Goal: Task Accomplishment & Management: Manage account settings

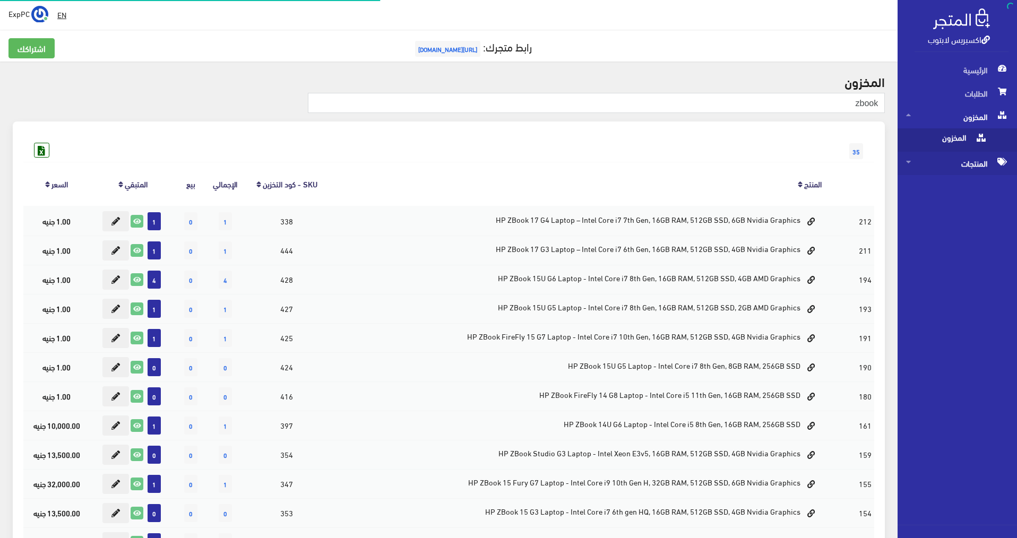
scroll to position [318, 0]
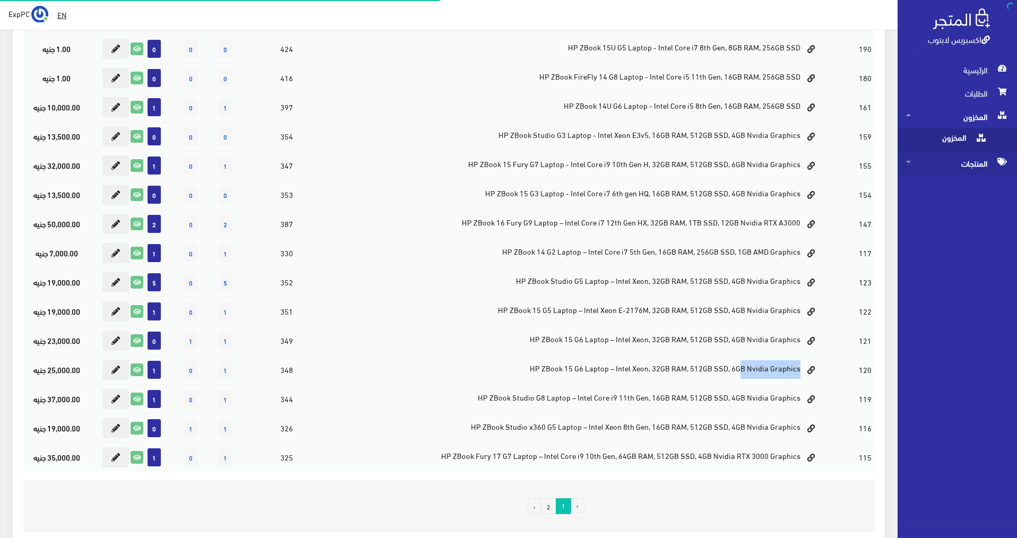
click at [983, 161] on span "المنتجات" at bounding box center [957, 163] width 102 height 23
click at [968, 167] on span "كل المنتجات" at bounding box center [946, 163] width 81 height 23
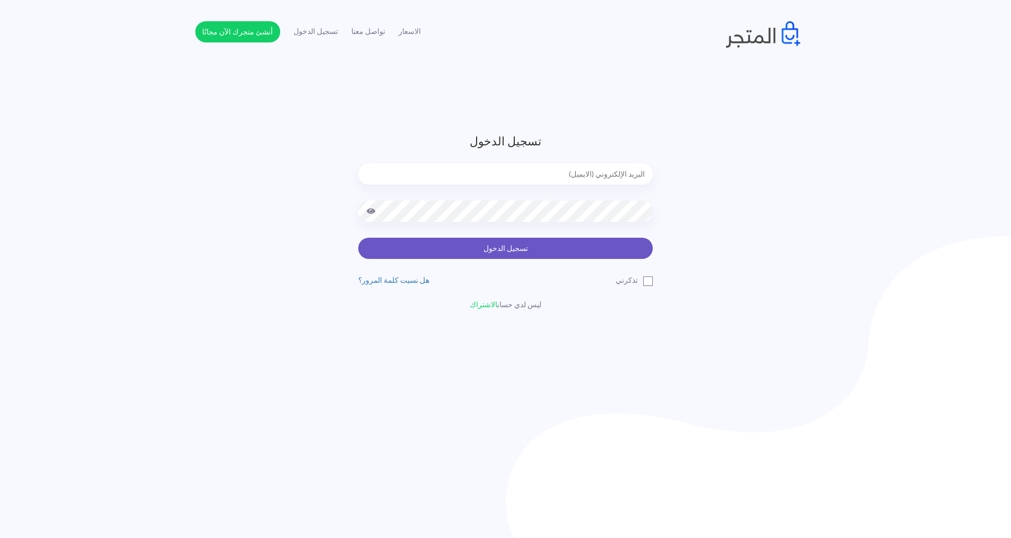
type input "[EMAIL_ADDRESS][DOMAIN_NAME]"
click at [537, 253] on button "تسجيل الدخول" at bounding box center [505, 248] width 294 height 21
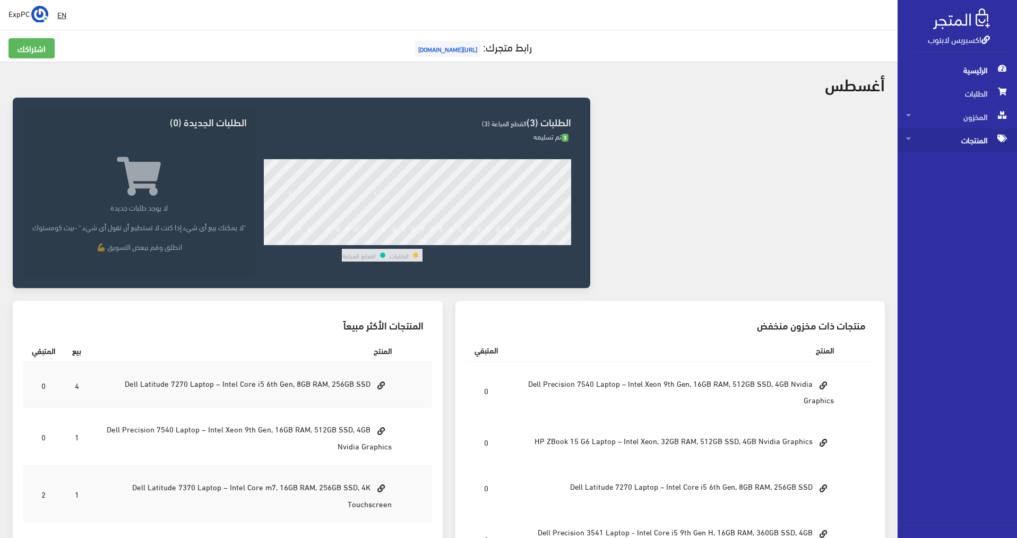
click at [958, 144] on span "المنتجات" at bounding box center [957, 139] width 102 height 23
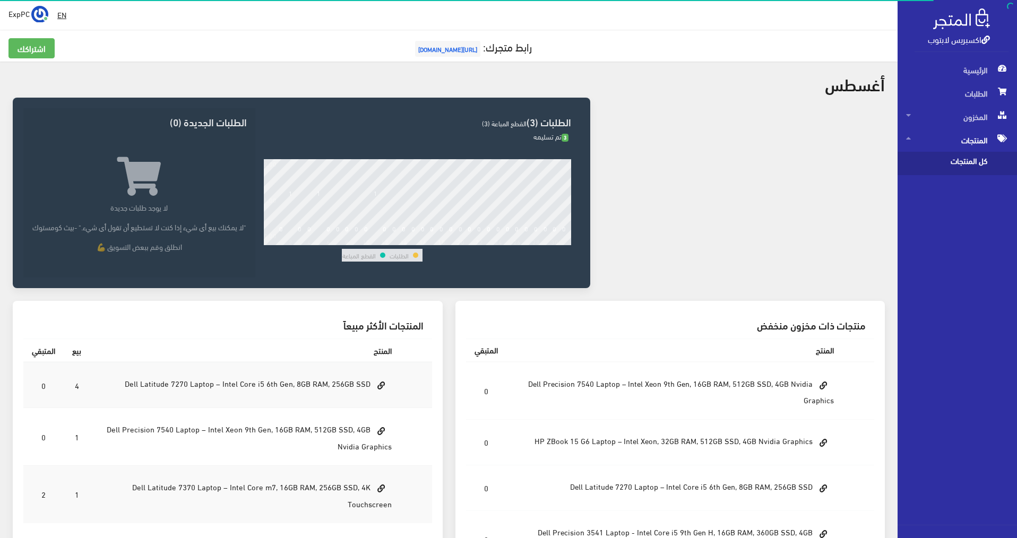
click at [958, 163] on span "كل المنتجات" at bounding box center [946, 163] width 81 height 23
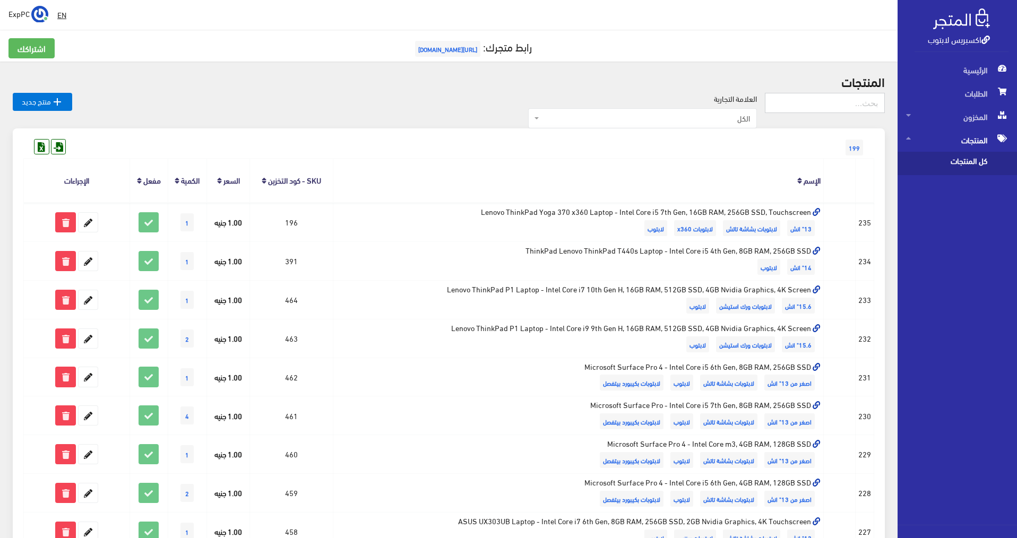
click at [852, 109] on input "text" at bounding box center [825, 103] width 120 height 20
type input "7380"
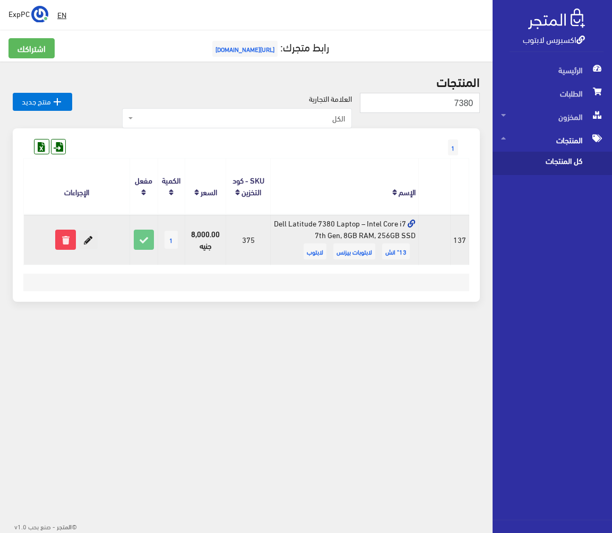
click at [88, 238] on icon at bounding box center [88, 239] width 19 height 19
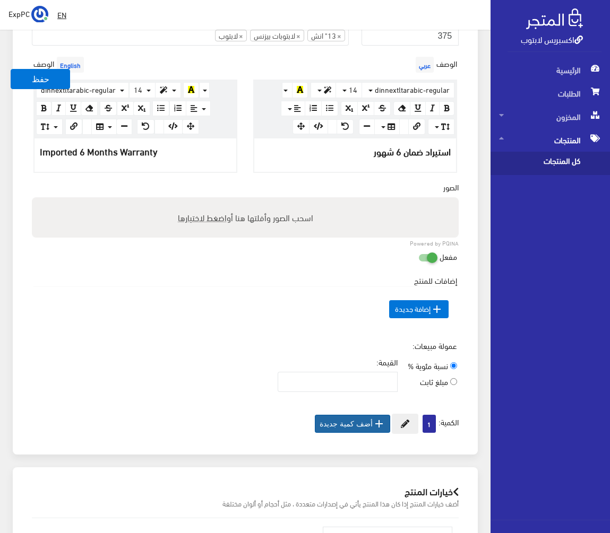
scroll to position [371, 0]
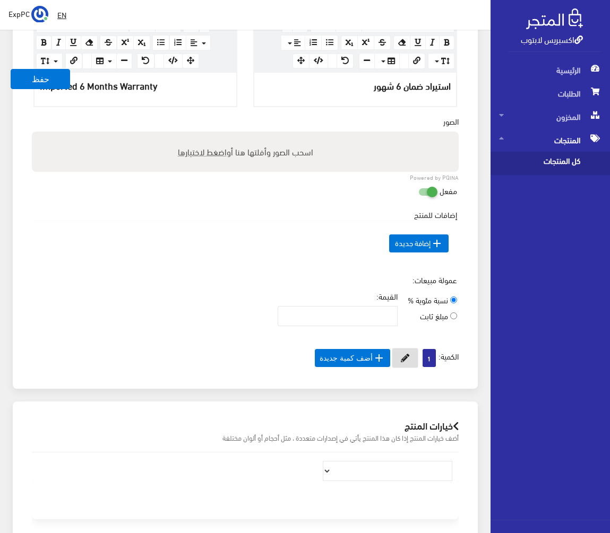
click at [404, 350] on button at bounding box center [405, 358] width 27 height 20
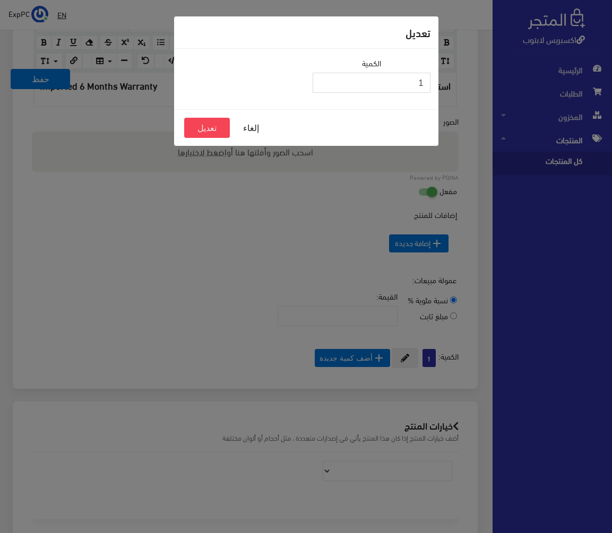
drag, startPoint x: 418, startPoint y: 83, endPoint x: 427, endPoint y: 82, distance: 9.0
click at [427, 82] on input "1" at bounding box center [371, 83] width 118 height 20
type input "0"
click at [209, 131] on button "تعديل" at bounding box center [207, 128] width 46 height 20
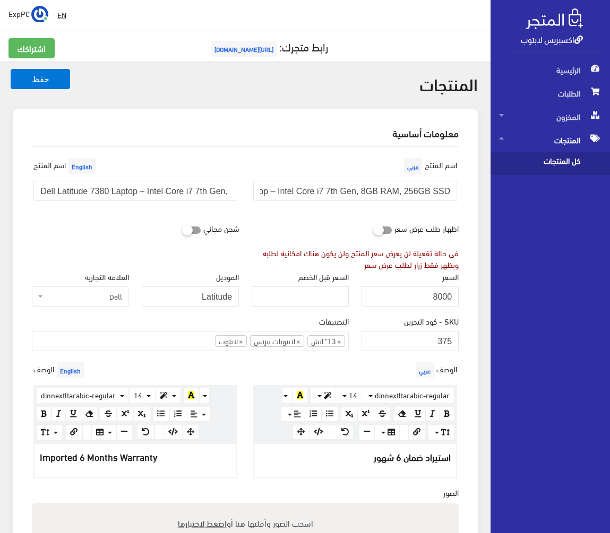
click at [553, 168] on span "كل المنتجات" at bounding box center [539, 163] width 81 height 23
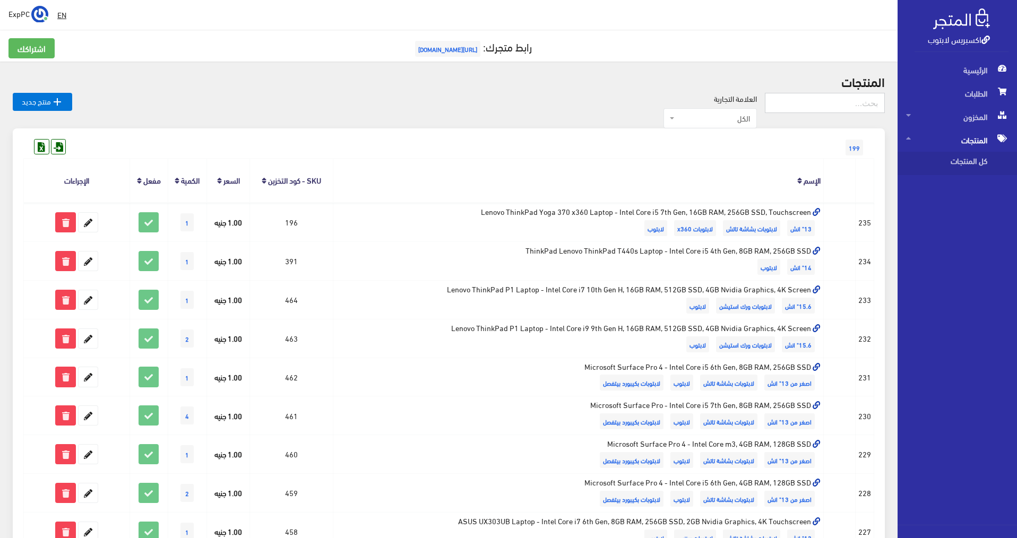
click at [609, 107] on input "text" at bounding box center [825, 103] width 120 height 20
type input "5400"
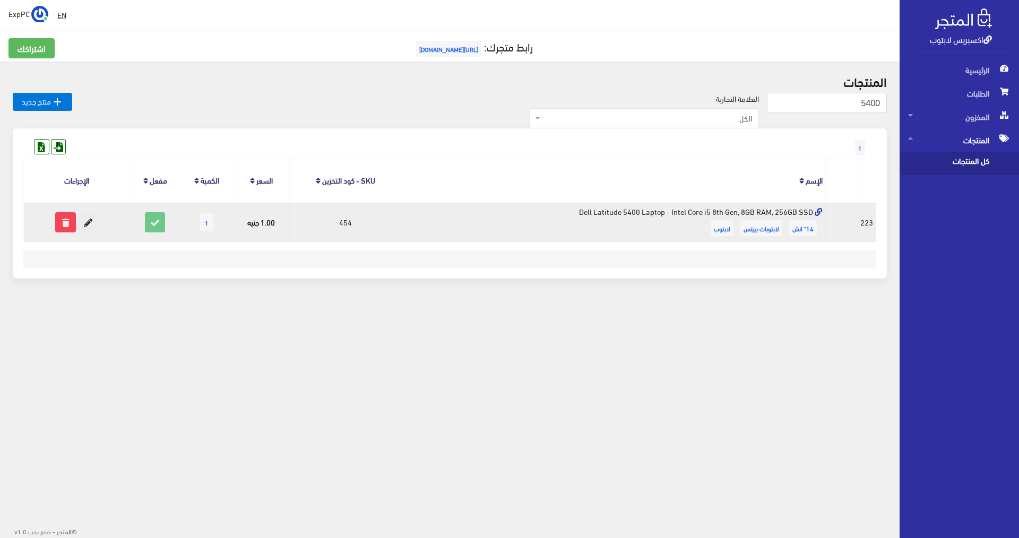
click at [90, 222] on icon at bounding box center [88, 222] width 19 height 19
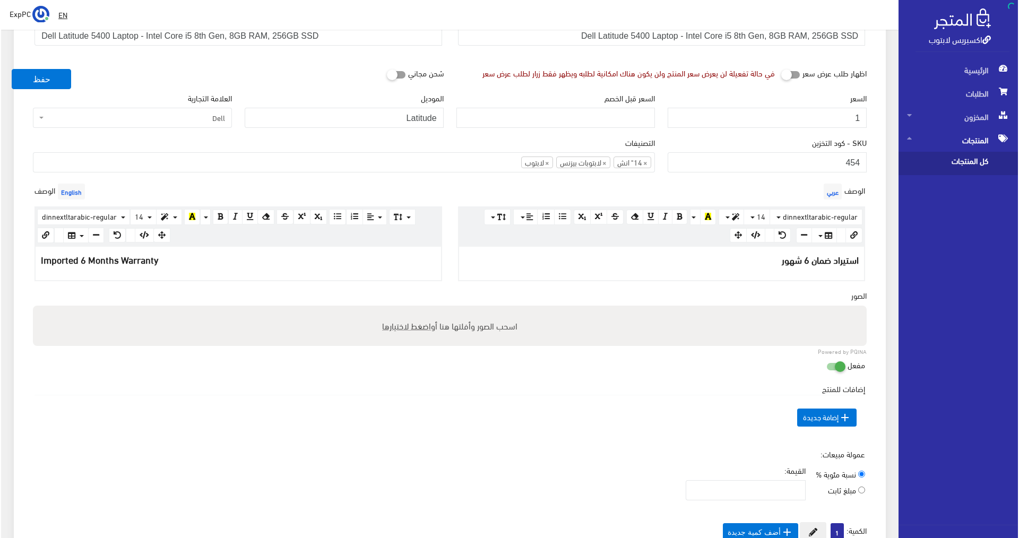
scroll to position [265, 0]
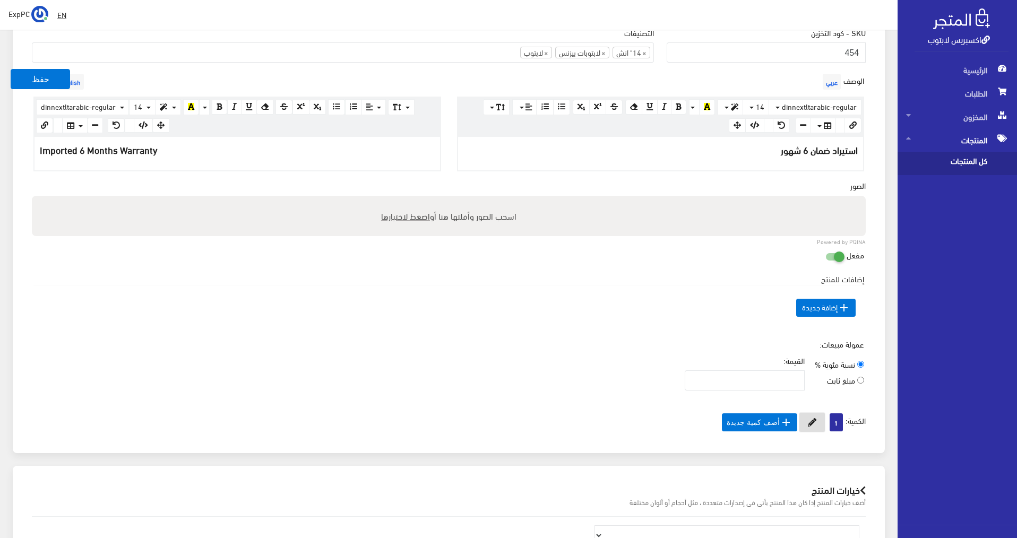
click at [814, 424] on icon at bounding box center [811, 422] width 8 height 8
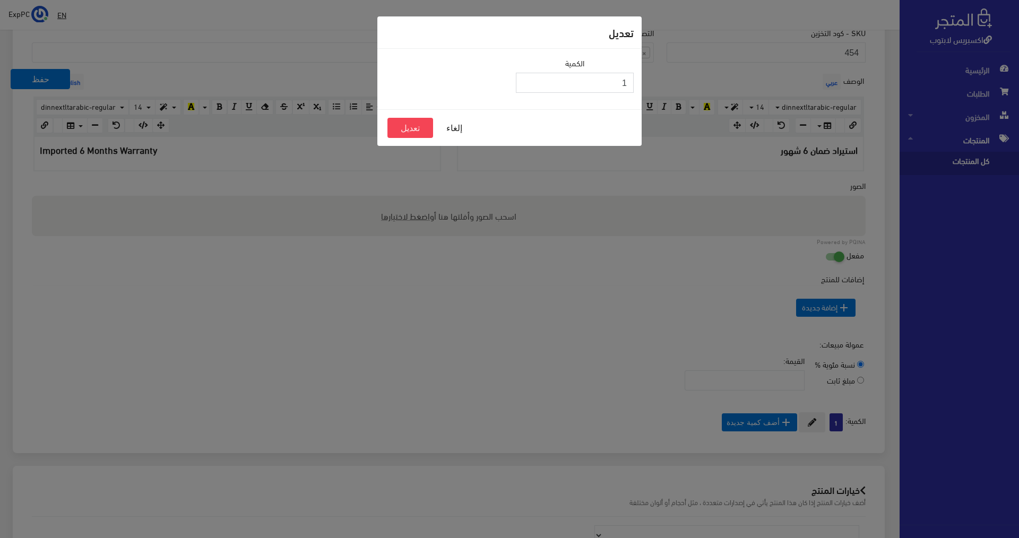
drag, startPoint x: 635, startPoint y: 77, endPoint x: 646, endPoint y: 75, distance: 10.8
click at [646, 75] on div "تعديل الكمية 1 إلغاء تعديل" at bounding box center [509, 269] width 1019 height 538
type input "0"
click at [413, 129] on button "تعديل" at bounding box center [410, 128] width 46 height 20
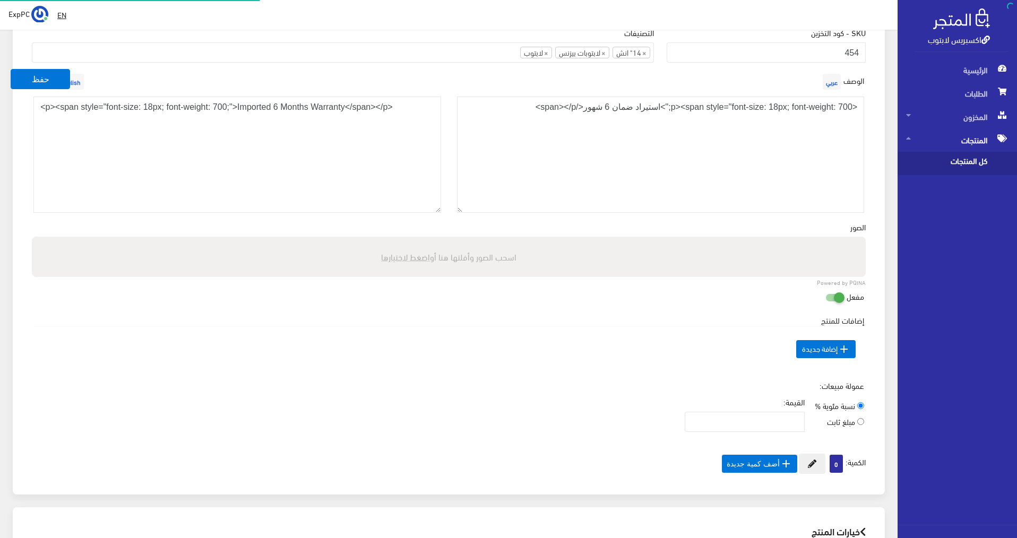
scroll to position [265, 0]
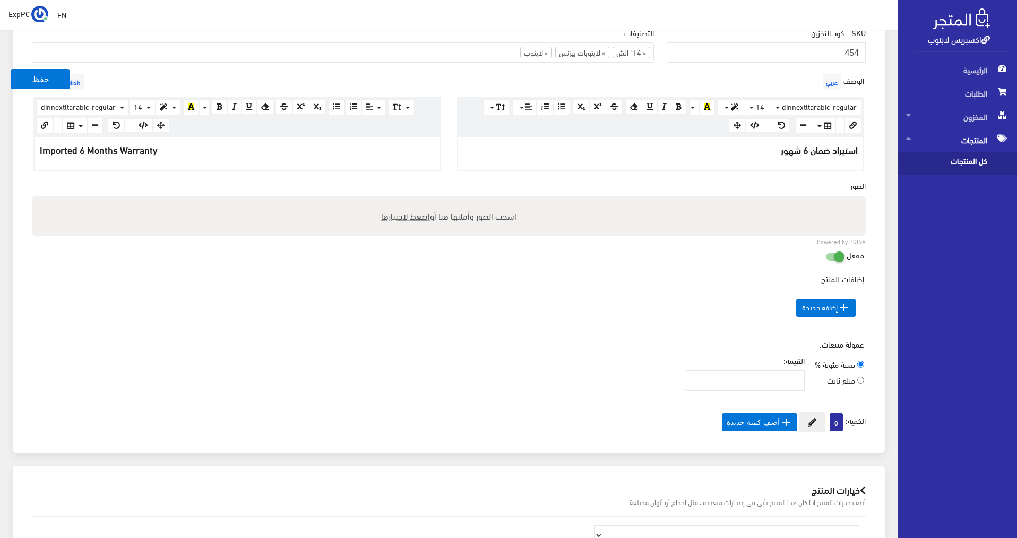
click at [965, 159] on span "كل المنتجات" at bounding box center [946, 163] width 81 height 23
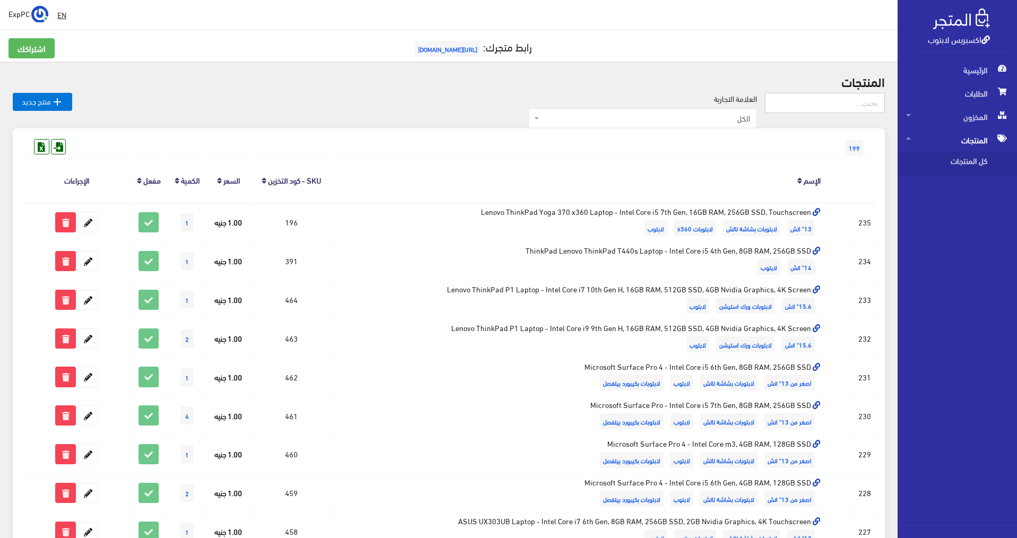
click at [826, 100] on input "text" at bounding box center [825, 103] width 120 height 20
type input "zbook g2"
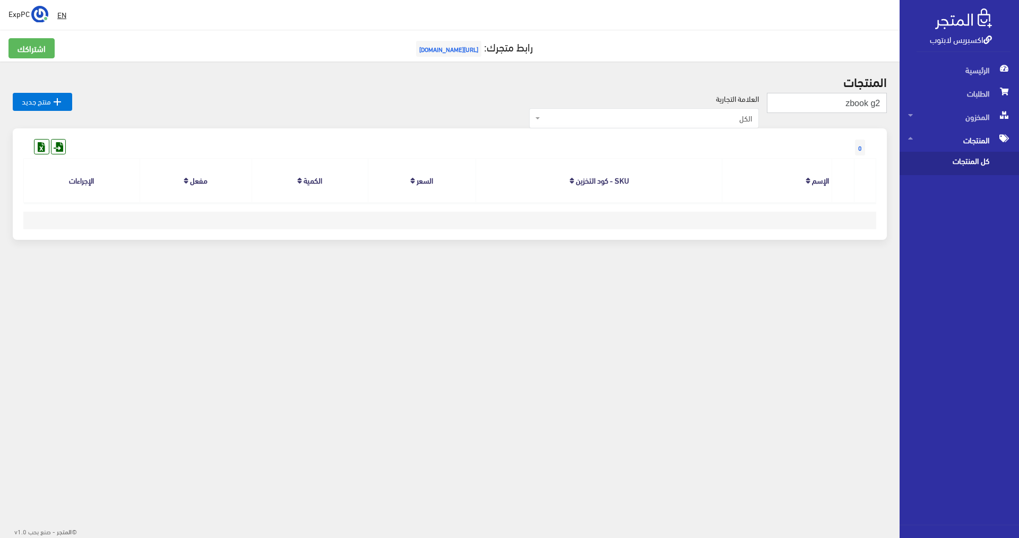
click at [848, 102] on input "zbook g2" at bounding box center [827, 103] width 120 height 20
drag, startPoint x: 837, startPoint y: 104, endPoint x: 1018, endPoint y: 45, distance: 190.3
click at [1018, 45] on div "اكسبريس لابتوب الرئيسية الطلبات المخزون EN" at bounding box center [509, 149] width 1019 height 299
drag, startPoint x: 851, startPoint y: 110, endPoint x: 854, endPoint y: 116, distance: 6.4
click at [854, 114] on form "zbook g2" at bounding box center [827, 107] width 120 height 29
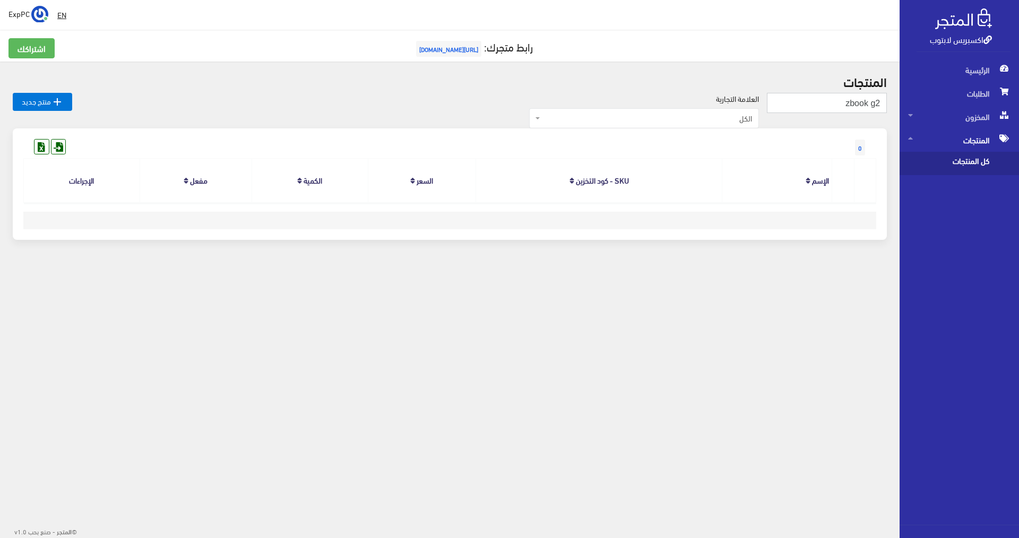
click at [858, 105] on input "zbook g2" at bounding box center [827, 103] width 120 height 20
type input "g2"
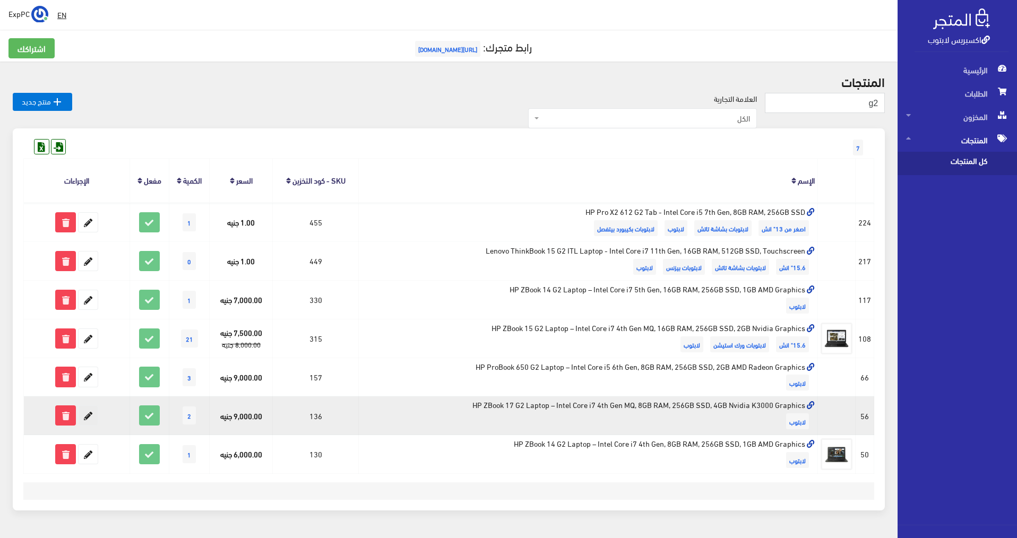
click at [89, 422] on icon at bounding box center [88, 415] width 19 height 19
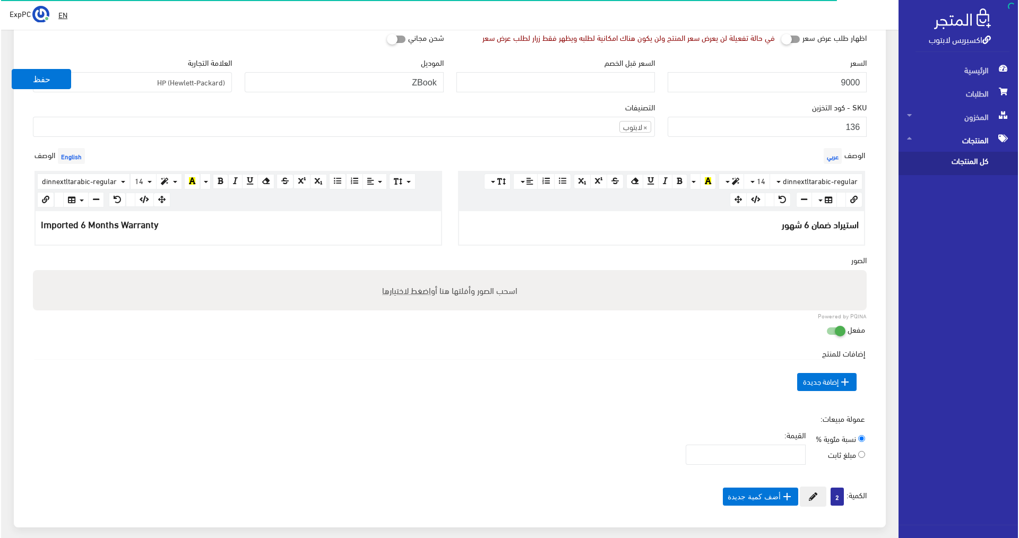
scroll to position [212, 0]
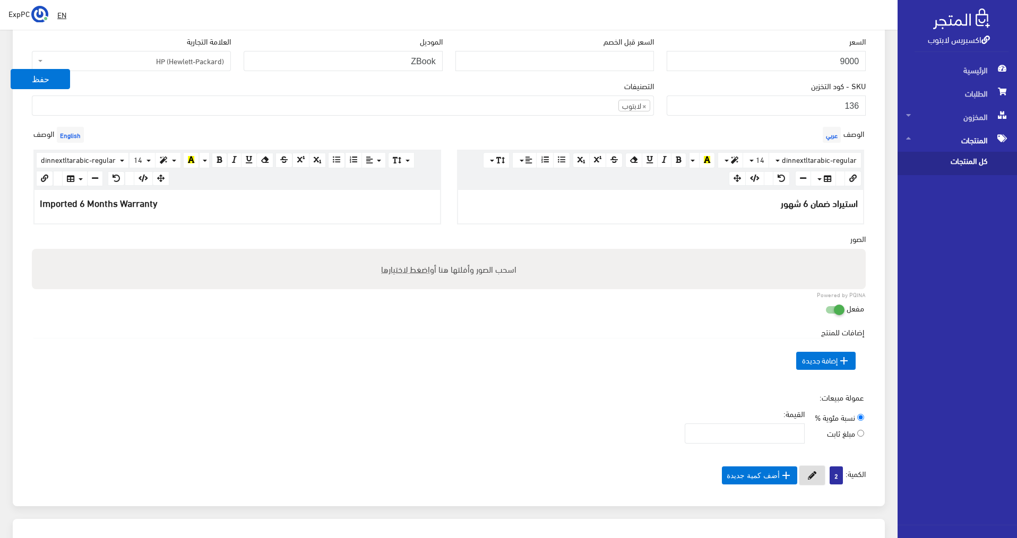
click at [811, 475] on icon at bounding box center [811, 475] width 8 height 8
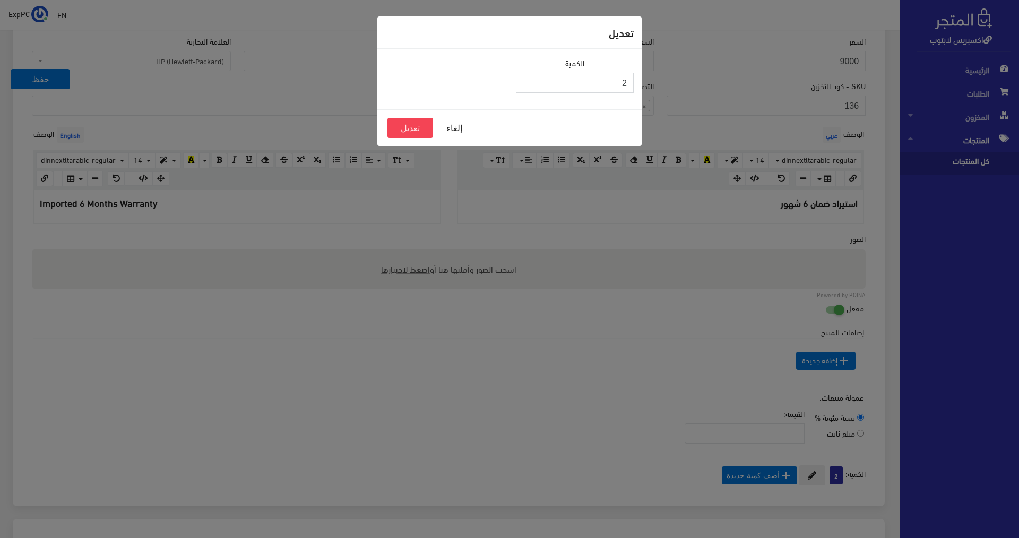
drag, startPoint x: 618, startPoint y: 84, endPoint x: 654, endPoint y: 79, distance: 37.1
click at [654, 79] on div "تعديل الكمية 2 إلغاء تعديل" at bounding box center [509, 269] width 1019 height 538
type input "1"
click at [409, 133] on button "تعديل" at bounding box center [410, 128] width 46 height 20
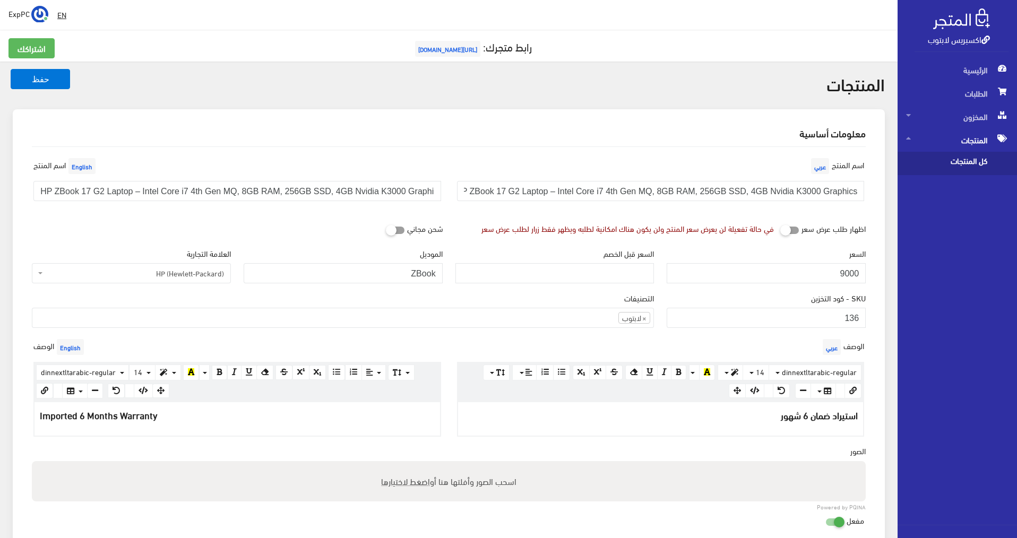
click at [950, 158] on span "كل المنتجات" at bounding box center [946, 163] width 81 height 23
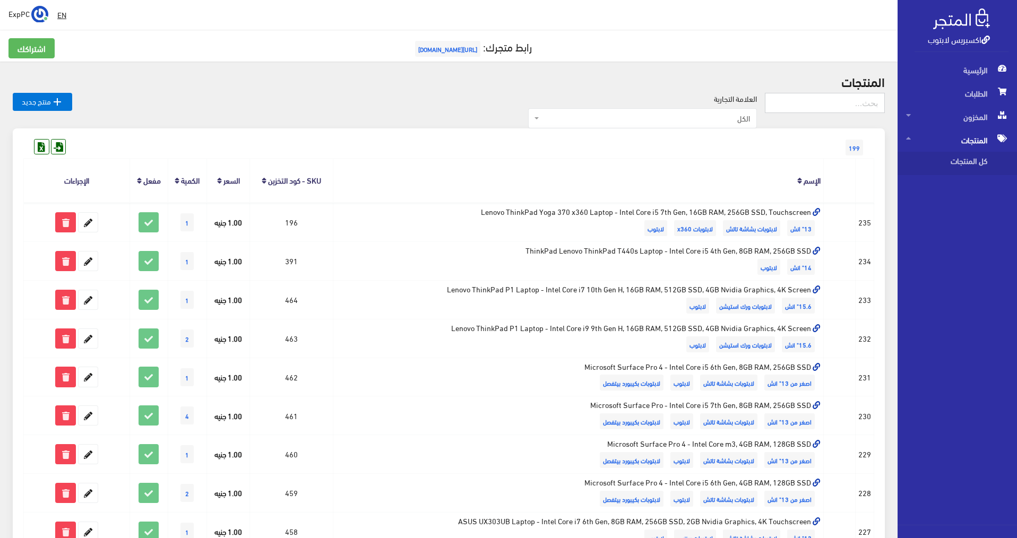
click at [849, 110] on input "text" at bounding box center [825, 103] width 120 height 20
type input "13"
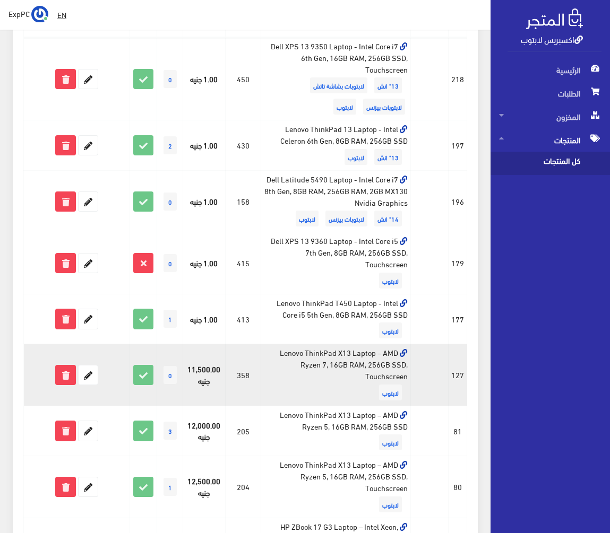
scroll to position [212, 0]
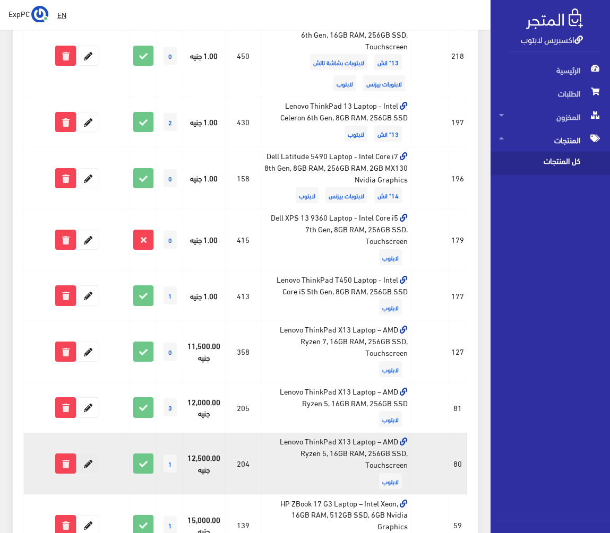
click at [88, 467] on icon at bounding box center [88, 463] width 19 height 19
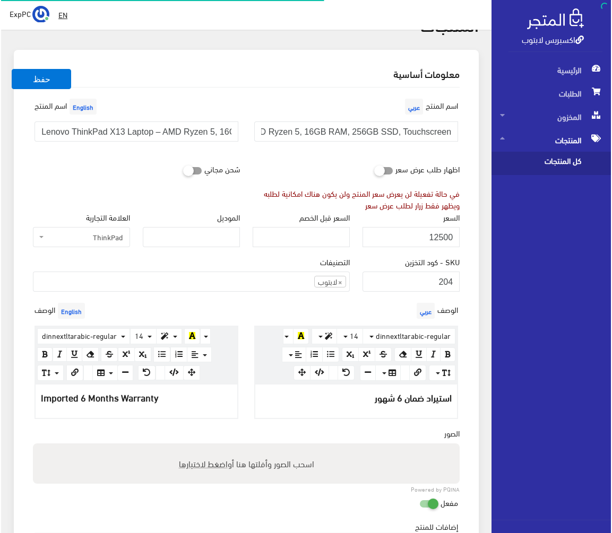
scroll to position [212, 0]
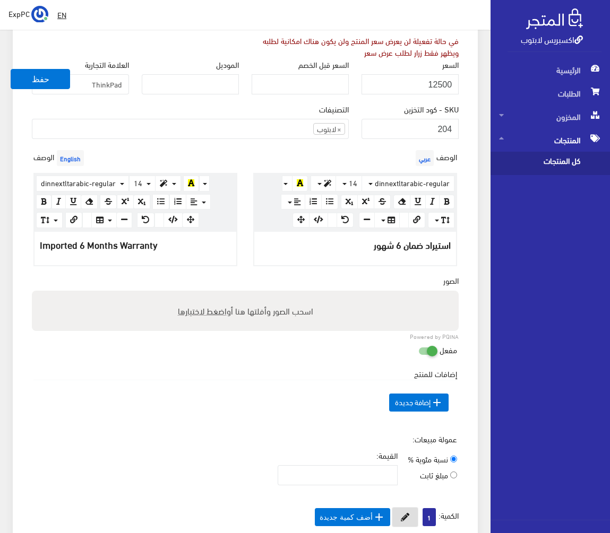
click at [405, 523] on button at bounding box center [405, 517] width 27 height 20
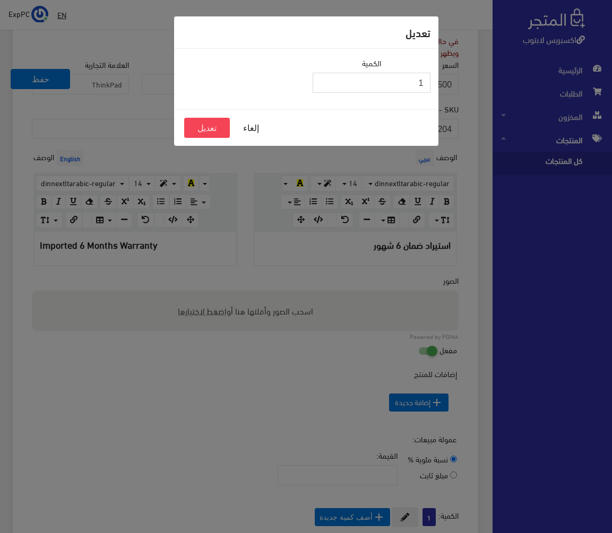
drag, startPoint x: 413, startPoint y: 83, endPoint x: 422, endPoint y: 81, distance: 9.3
click at [422, 81] on input "1" at bounding box center [371, 83] width 118 height 20
type input "0"
click at [215, 128] on button "تعديل" at bounding box center [207, 128] width 46 height 20
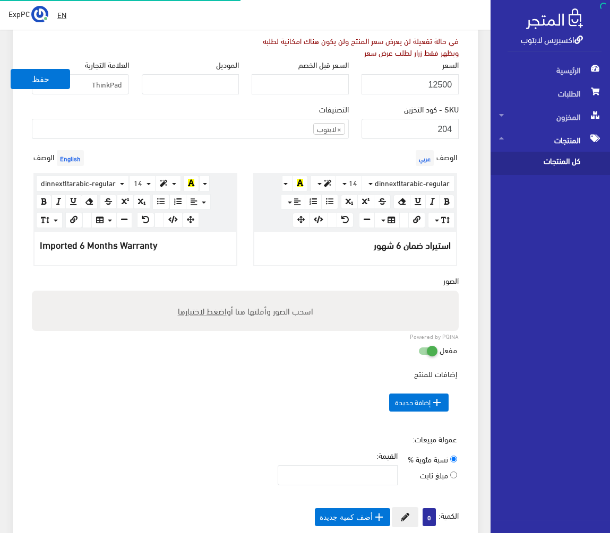
scroll to position [95, 0]
